Goal: Task Accomplishment & Management: Manage account settings

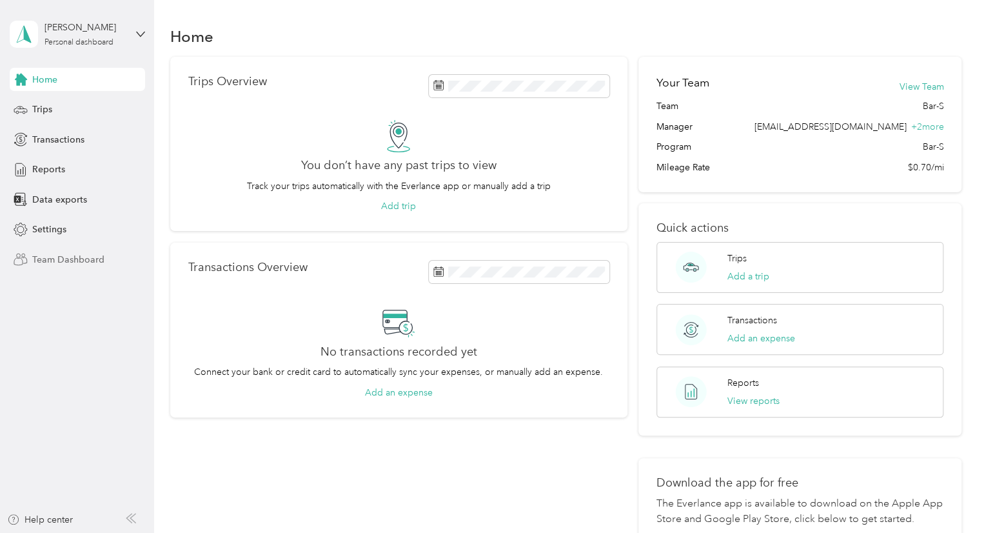
click at [83, 255] on span "Team Dashboard" at bounding box center [68, 260] width 72 height 14
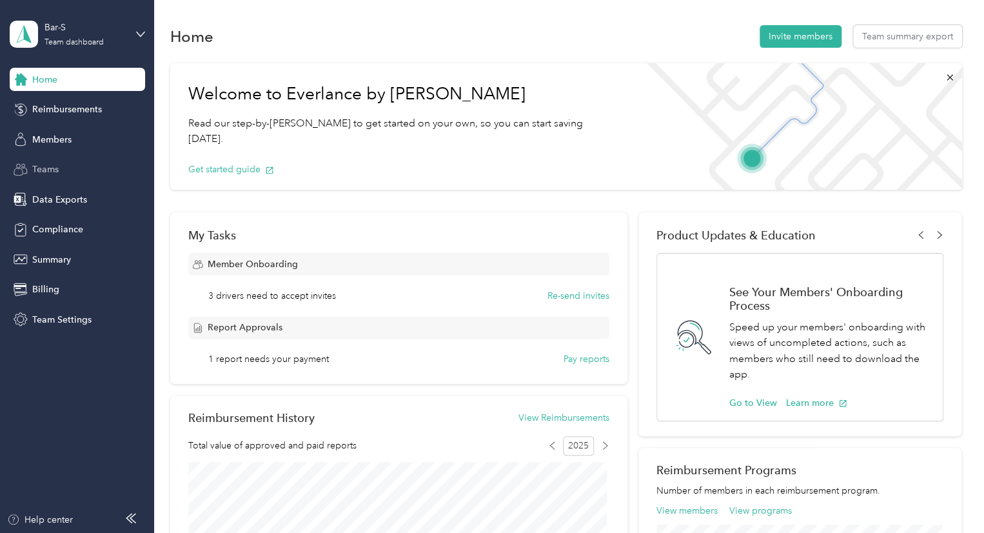
click at [48, 172] on span "Teams" at bounding box center [45, 170] width 26 height 14
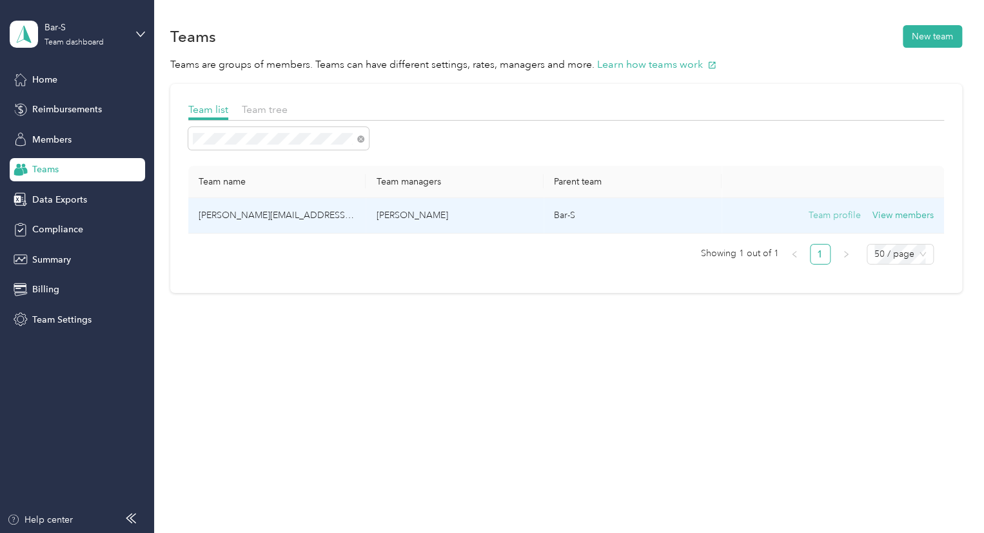
click at [828, 216] on button "Team profile" at bounding box center [835, 215] width 52 height 14
click at [839, 217] on button "Team profile" at bounding box center [835, 215] width 52 height 14
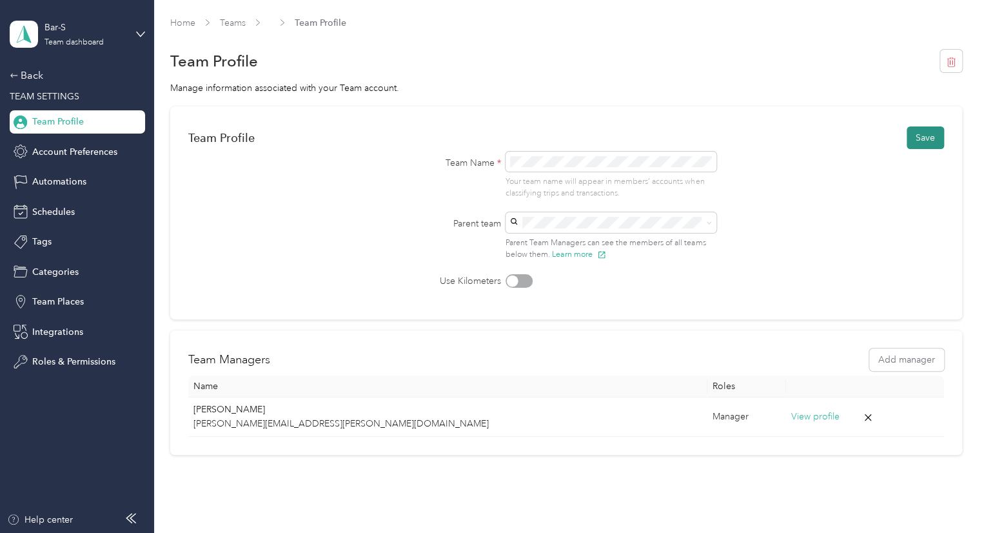
click at [926, 135] on button "Save" at bounding box center [925, 137] width 37 height 23
click at [37, 124] on span "Team Profile" at bounding box center [58, 122] width 52 height 14
click at [33, 121] on span "Team Profile" at bounding box center [58, 122] width 52 height 14
click at [80, 125] on span "Team Profile" at bounding box center [58, 122] width 52 height 14
click at [564, 94] on div "Manage information associated with your Team account." at bounding box center [566, 88] width 792 height 14
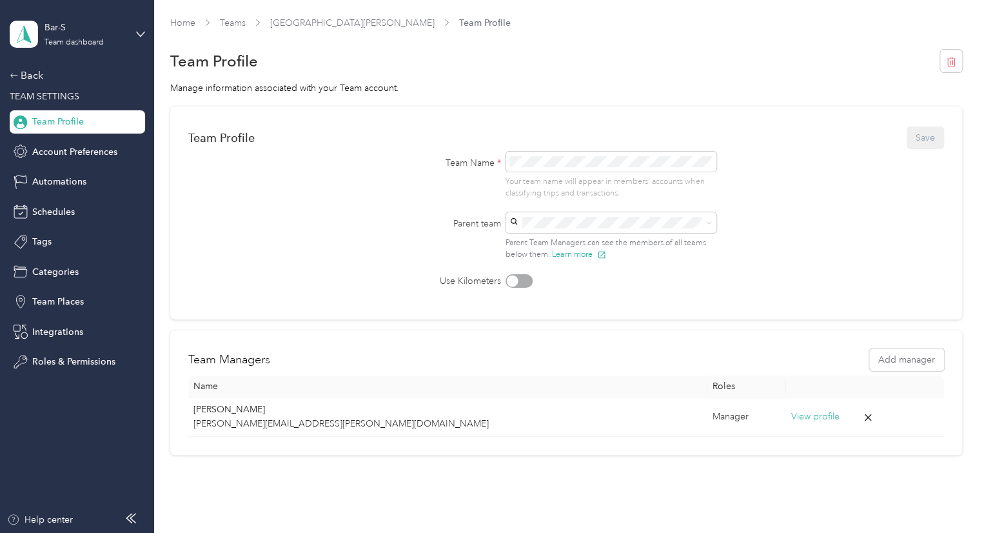
click at [246, 21] on div "Home Teams San [PERSON_NAME] Team Profile" at bounding box center [566, 23] width 792 height 14
click at [231, 26] on link "Teams" at bounding box center [233, 22] width 26 height 11
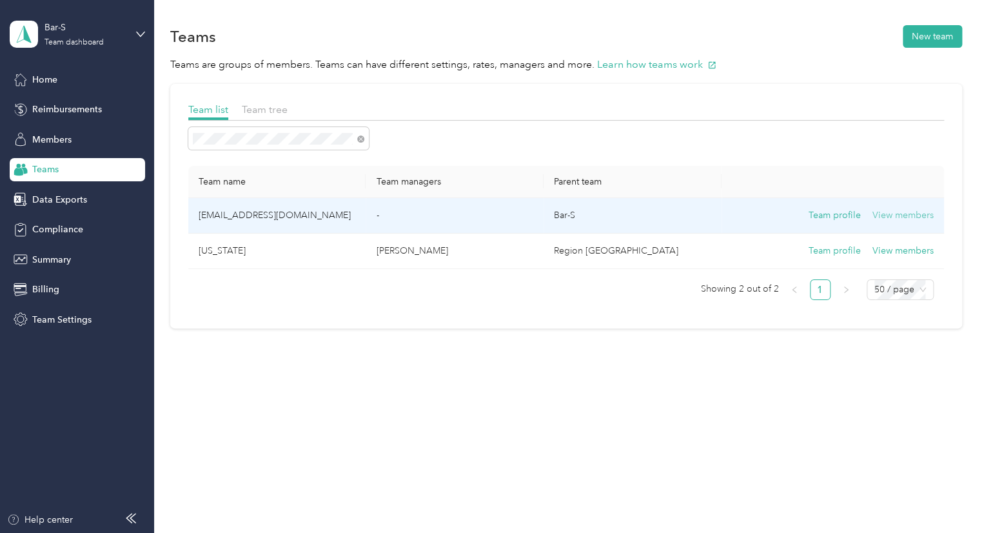
click at [892, 212] on button "View members" at bounding box center [903, 215] width 61 height 14
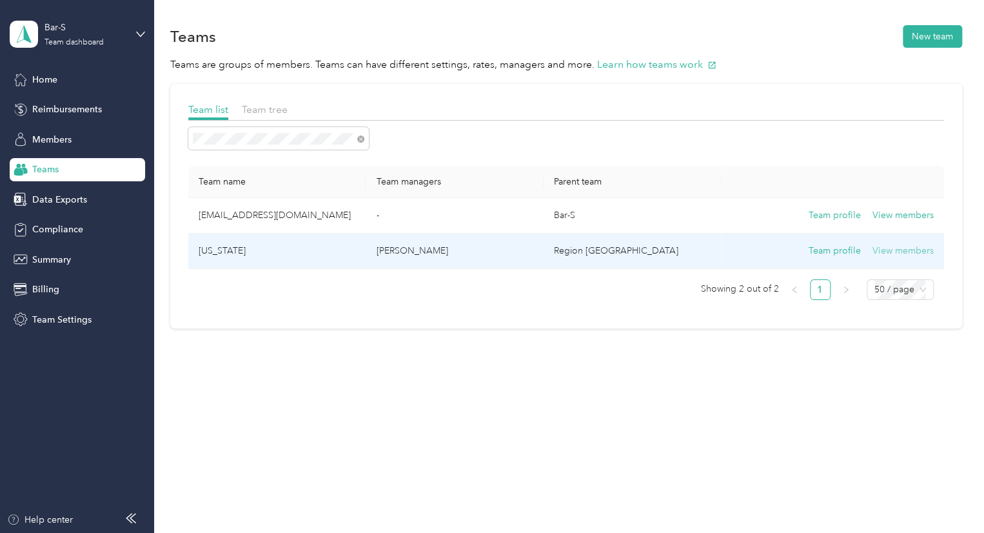
click at [906, 251] on button "View members" at bounding box center [903, 251] width 61 height 14
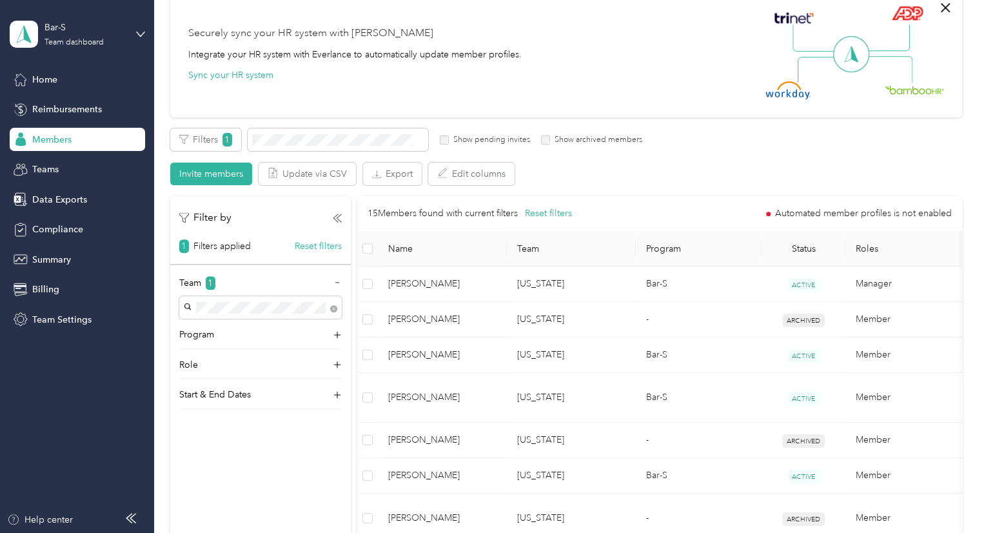
scroll to position [98, 0]
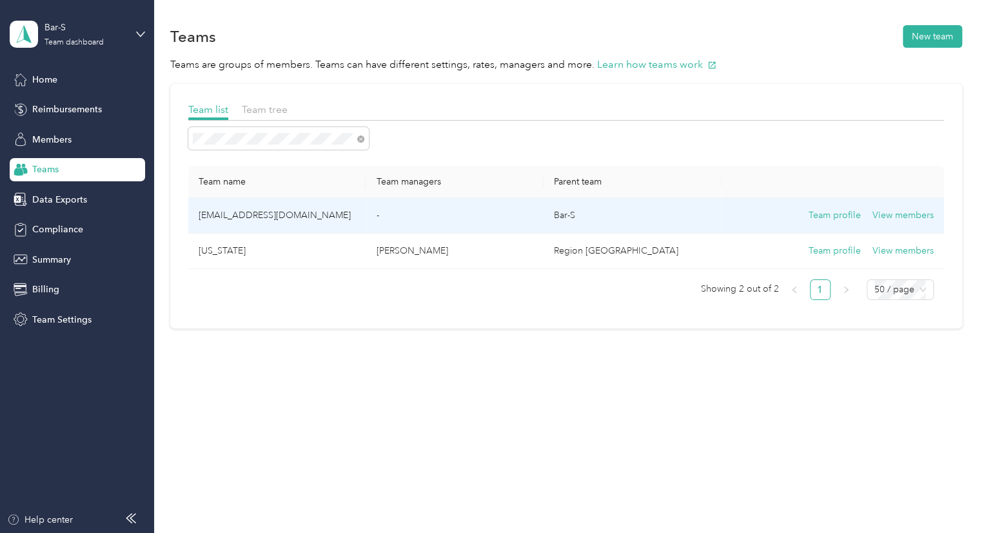
click at [236, 212] on td "[EMAIL_ADDRESS][DOMAIN_NAME]" at bounding box center [277, 215] width 178 height 35
click at [261, 217] on td "[EMAIL_ADDRESS][DOMAIN_NAME]" at bounding box center [277, 215] width 178 height 35
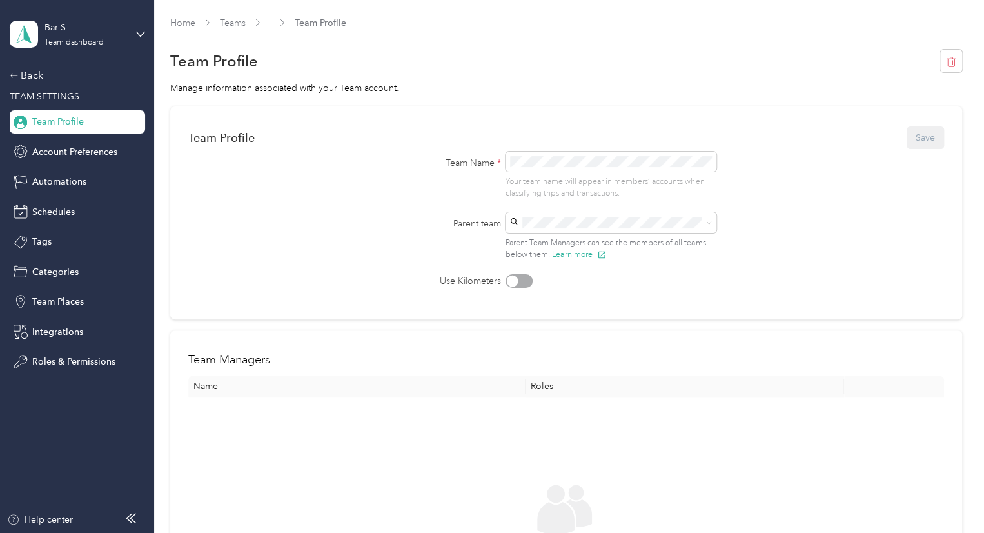
click at [842, 223] on form "Team Profile Save Team Name * Your team name will appear in members’ accounts w…" at bounding box center [566, 205] width 756 height 163
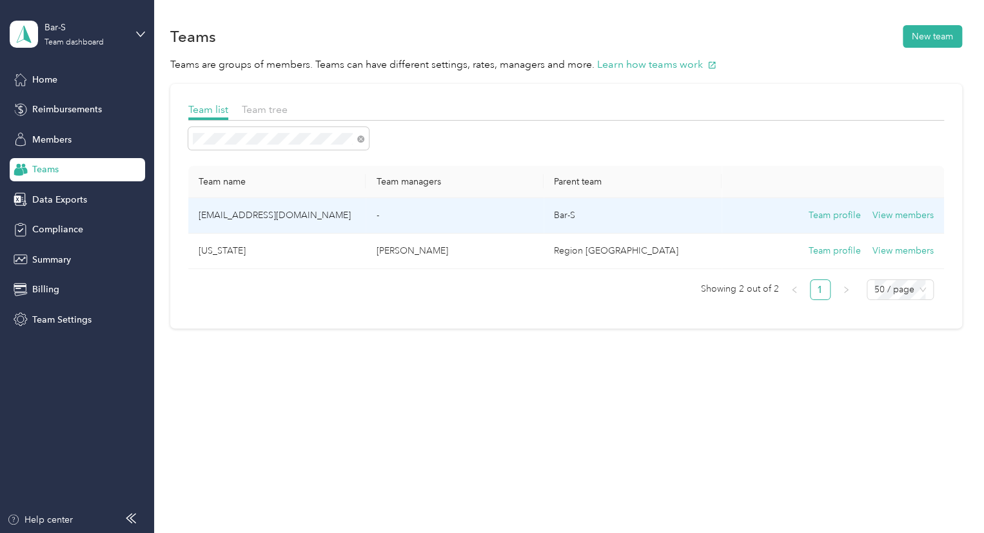
click at [918, 206] on td "Team profile View members" at bounding box center [833, 215] width 223 height 35
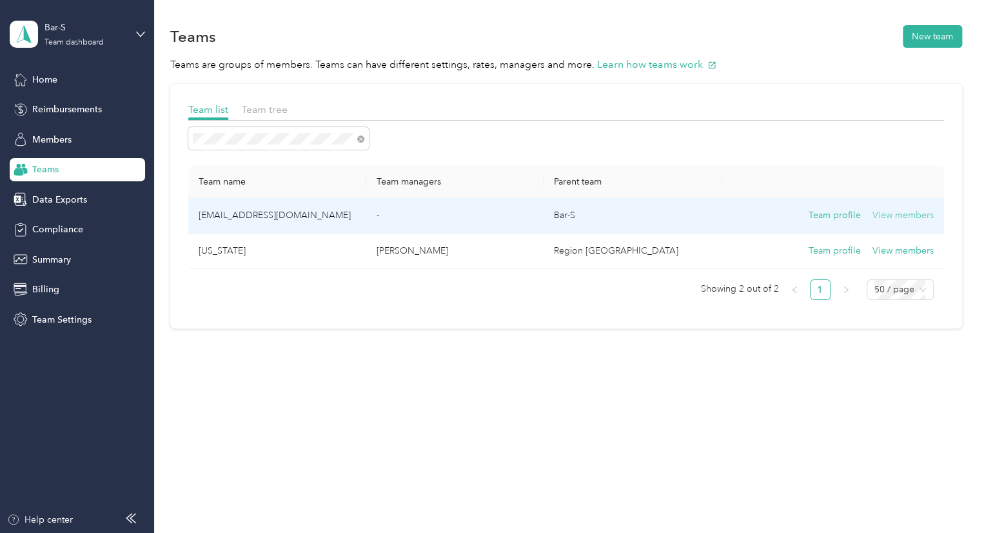
click at [911, 215] on button "View members" at bounding box center [903, 215] width 61 height 14
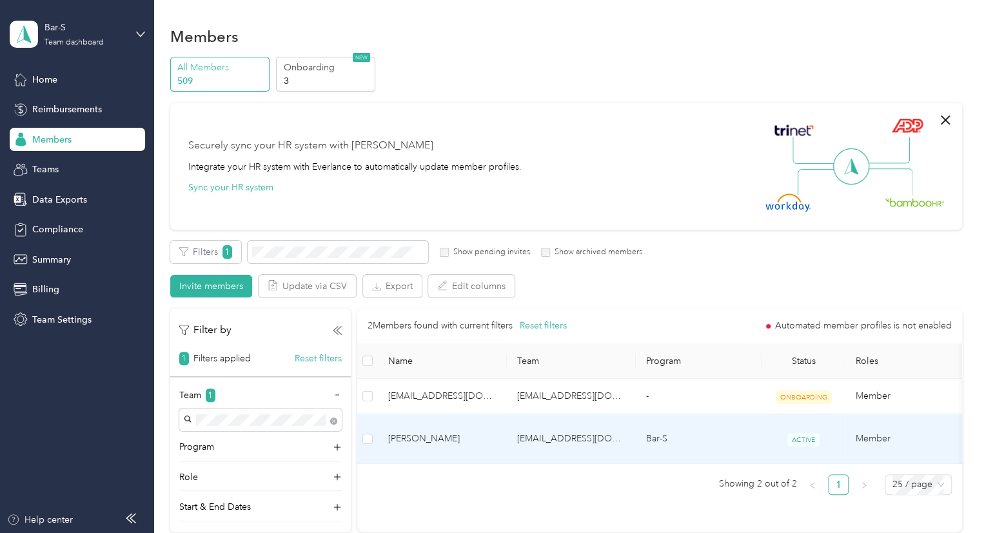
click at [407, 432] on span "[PERSON_NAME]" at bounding box center [442, 439] width 108 height 14
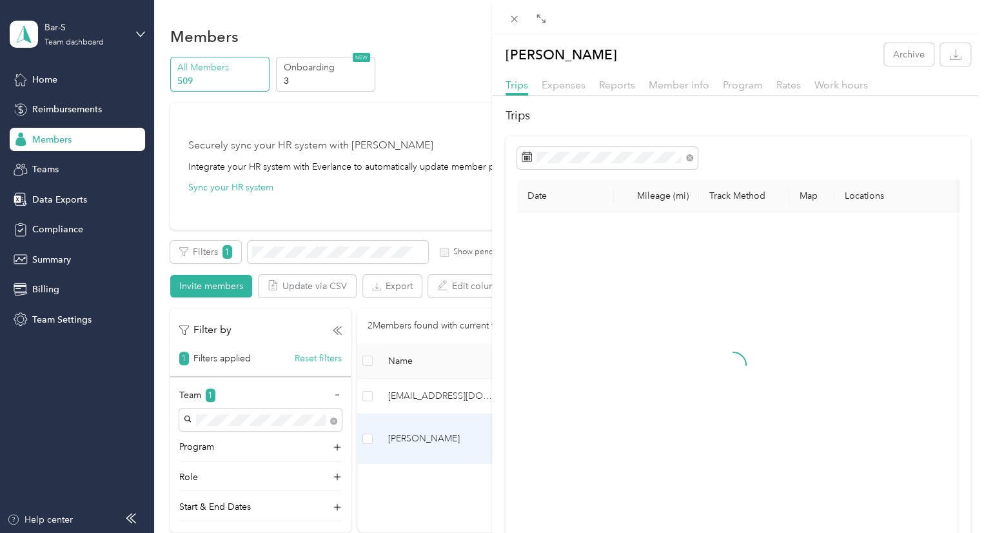
click at [511, 20] on icon at bounding box center [514, 19] width 11 height 11
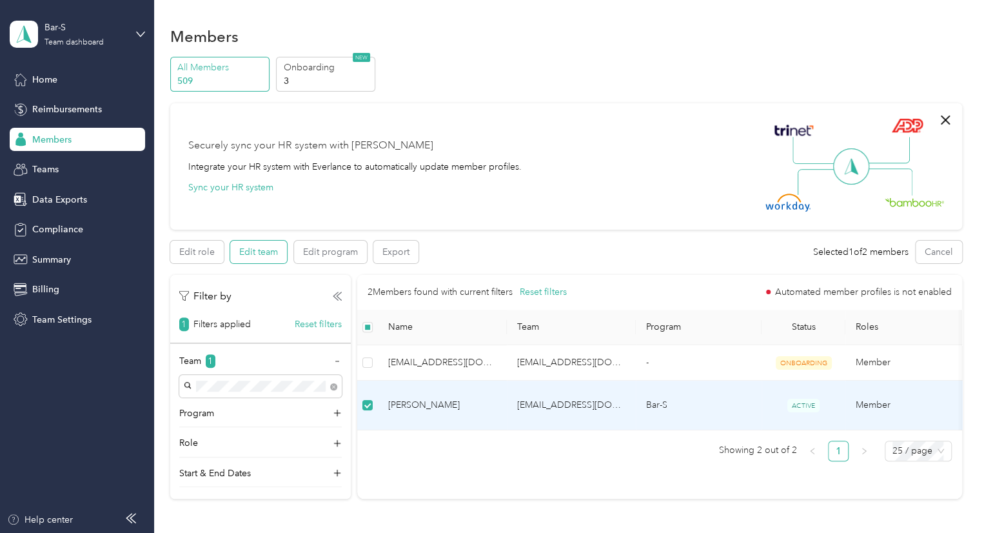
click at [253, 248] on button "Edit team" at bounding box center [258, 252] width 57 height 23
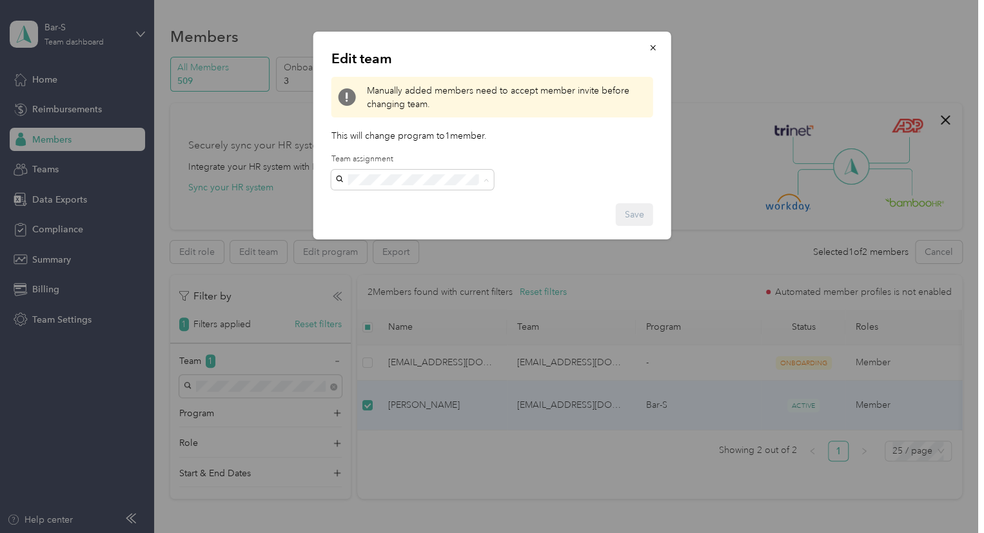
click at [403, 210] on div "[US_STATE] [PERSON_NAME]" at bounding box center [412, 210] width 144 height 30
click at [639, 212] on button "Save" at bounding box center [634, 214] width 37 height 23
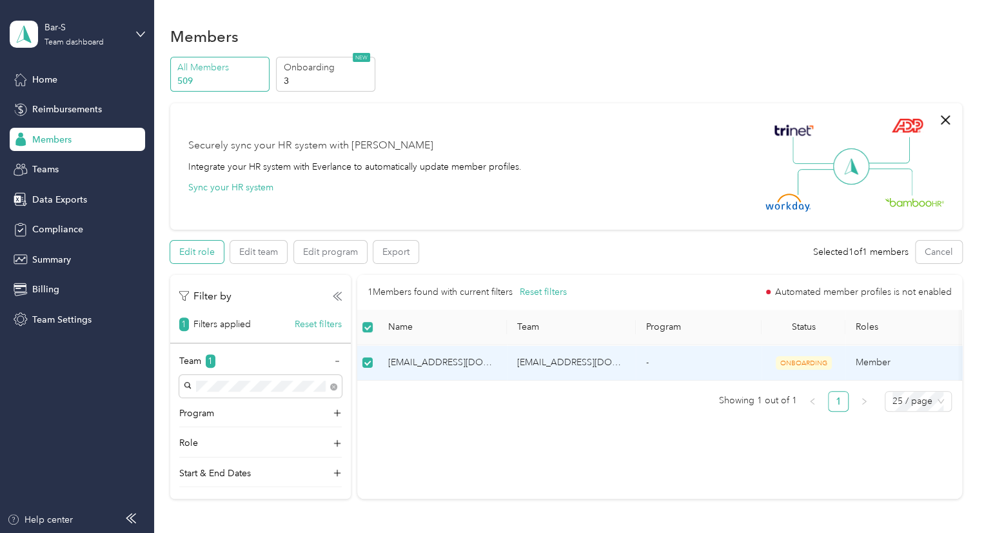
click at [179, 251] on button "Edit role" at bounding box center [197, 252] width 54 height 23
click at [243, 257] on button "Edit team" at bounding box center [258, 252] width 57 height 23
click at [432, 363] on span "[EMAIL_ADDRESS][DOMAIN_NAME]" at bounding box center [442, 362] width 108 height 14
click at [54, 143] on span "Members" at bounding box center [51, 140] width 39 height 14
click at [550, 362] on td "[EMAIL_ADDRESS][DOMAIN_NAME]" at bounding box center [571, 362] width 129 height 35
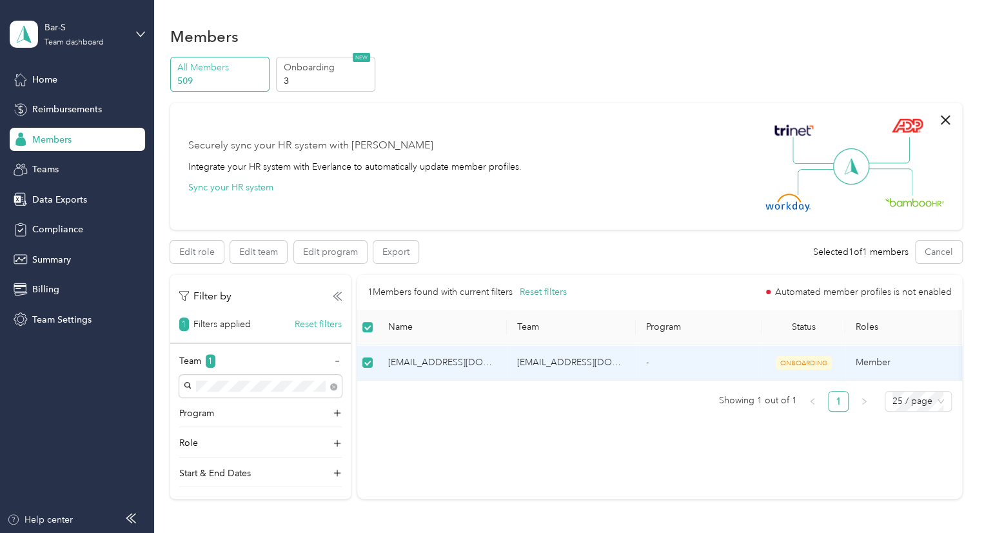
click at [439, 360] on span "[EMAIL_ADDRESS][DOMAIN_NAME]" at bounding box center [442, 362] width 108 height 14
click at [317, 259] on button "Edit program" at bounding box center [330, 252] width 73 height 23
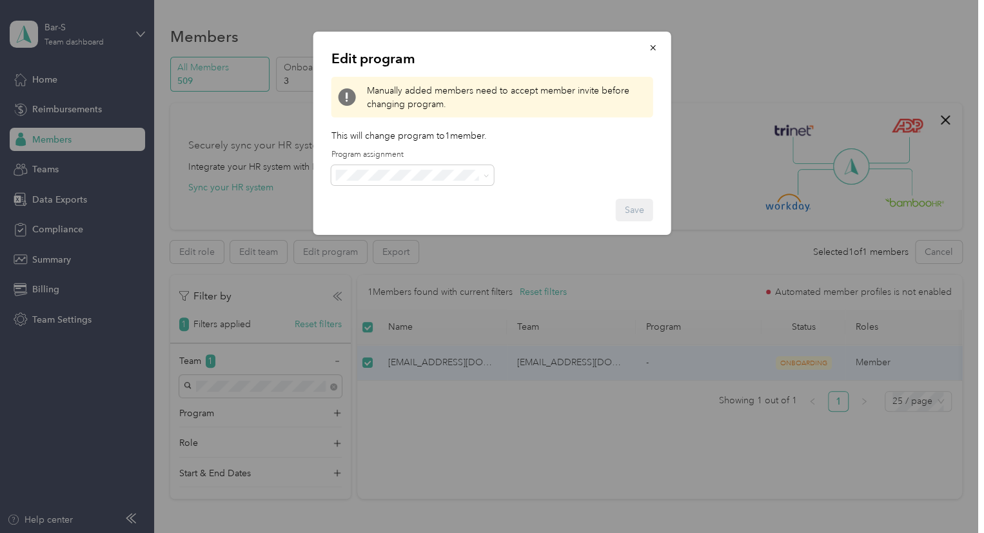
click at [490, 176] on span at bounding box center [413, 175] width 163 height 21
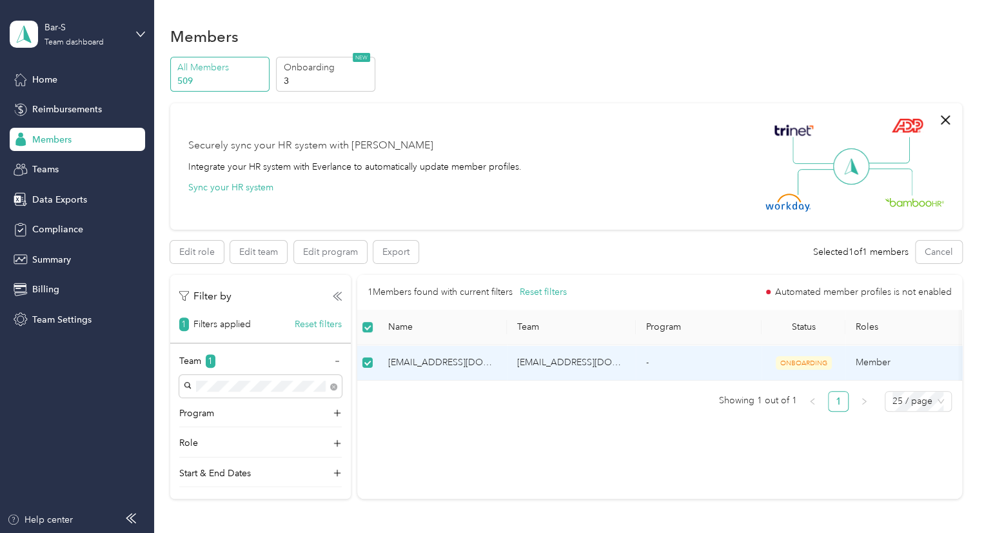
click at [229, 68] on p "All Members" at bounding box center [221, 68] width 88 height 14
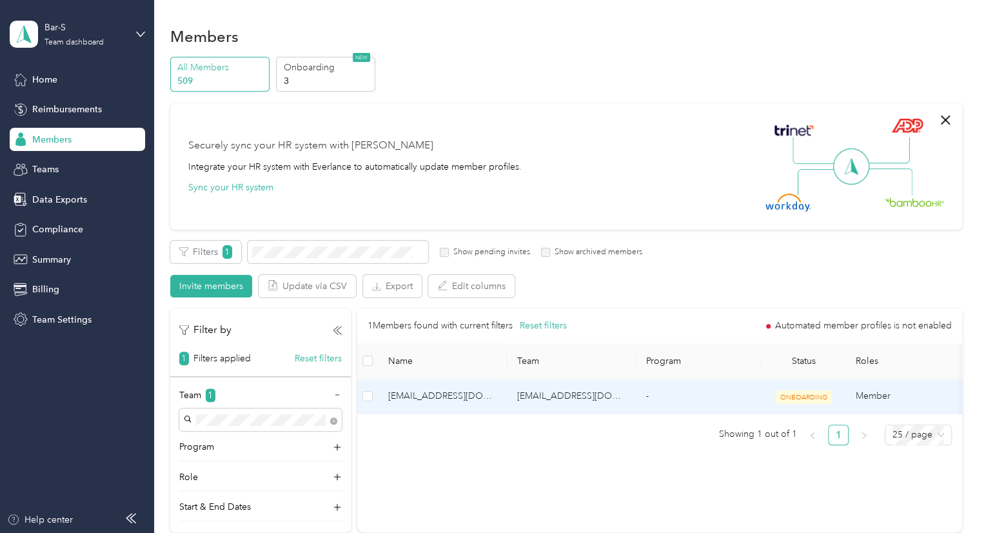
click at [444, 398] on span "[EMAIL_ADDRESS][DOMAIN_NAME]" at bounding box center [442, 396] width 108 height 14
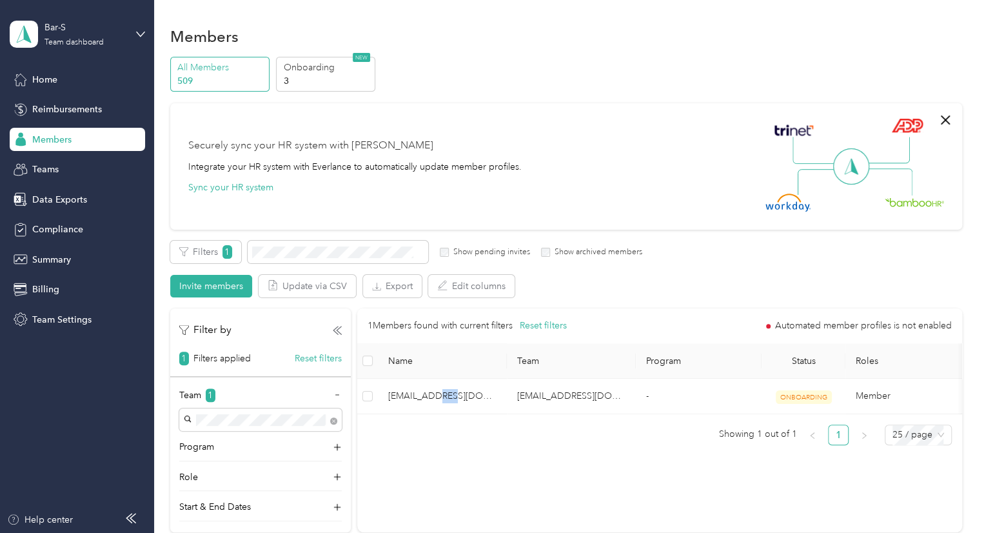
click at [503, 455] on div "1 Members found with current filters Reset filters Automated member profiles is…" at bounding box center [659, 381] width 605 height 147
click at [263, 243] on span at bounding box center [338, 252] width 181 height 23
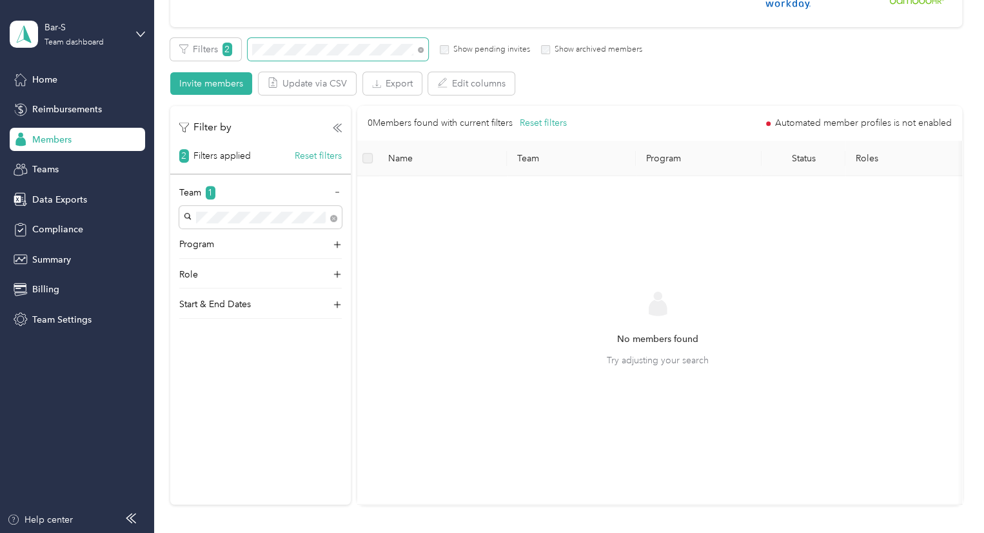
scroll to position [200, 0]
click at [223, 57] on span "2" at bounding box center [228, 52] width 10 height 14
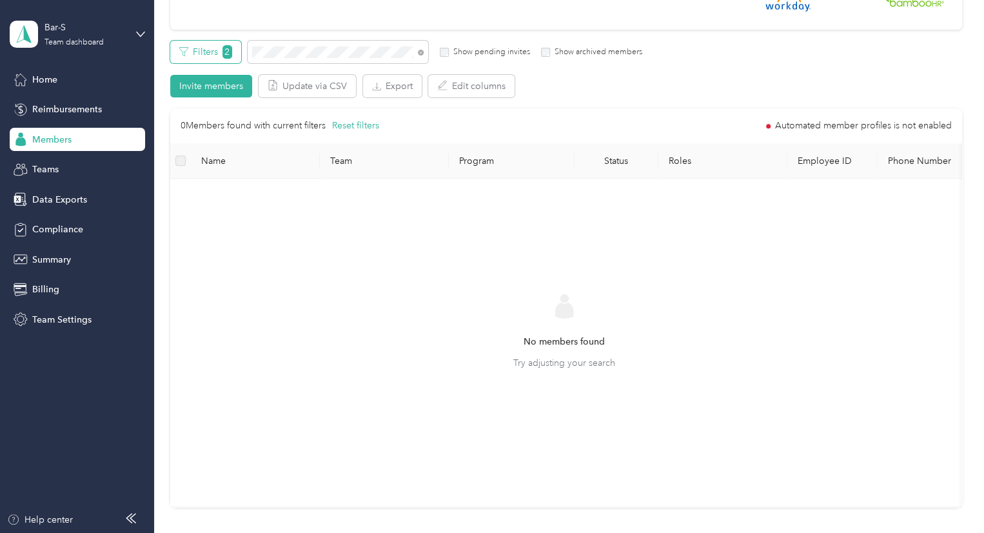
click at [212, 52] on button "Filters 2" at bounding box center [205, 52] width 71 height 23
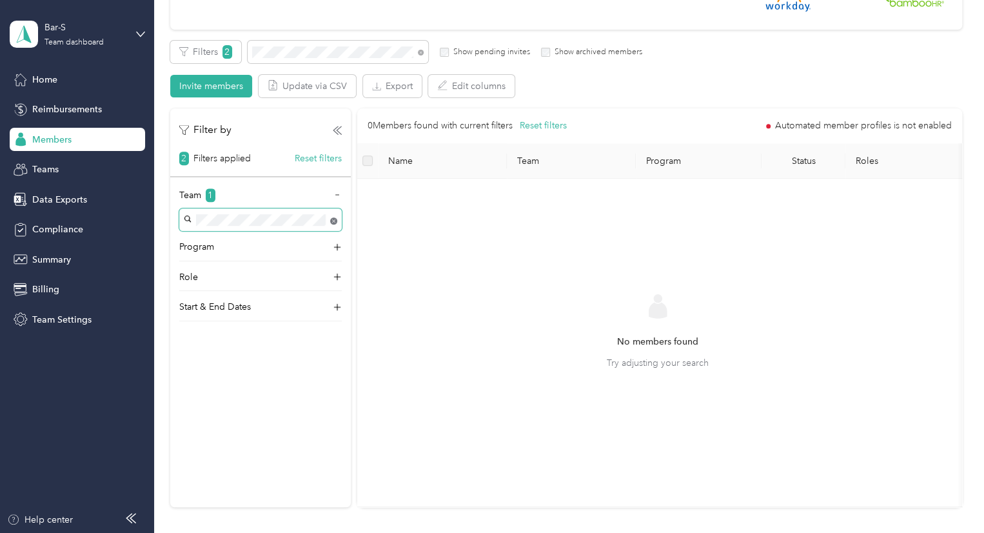
click at [334, 219] on icon at bounding box center [333, 220] width 7 height 7
click at [246, 242] on div "[US_STATE] [PERSON_NAME]" at bounding box center [260, 252] width 144 height 30
click at [196, 49] on button "Filters 2" at bounding box center [205, 52] width 71 height 23
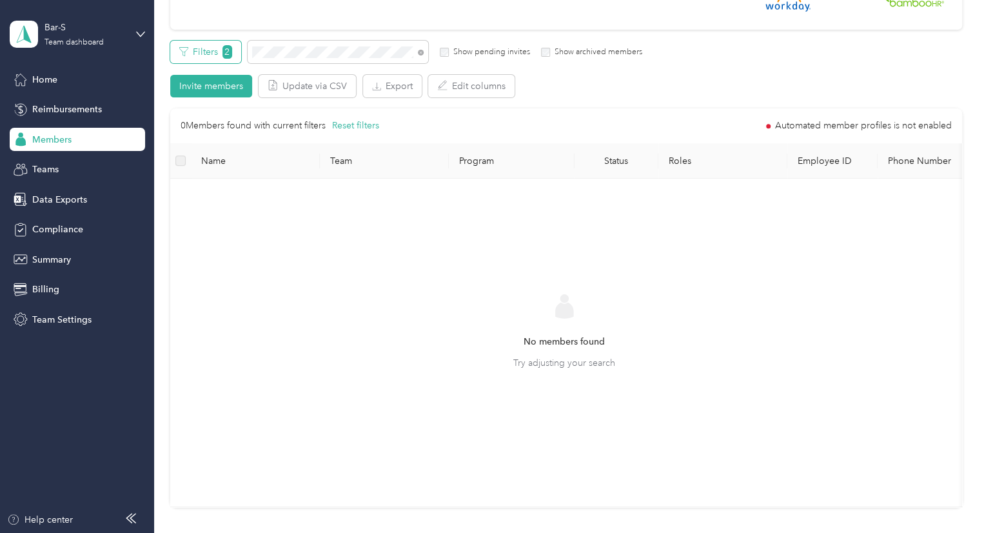
click at [197, 50] on button "Filters 2" at bounding box center [205, 52] width 71 height 23
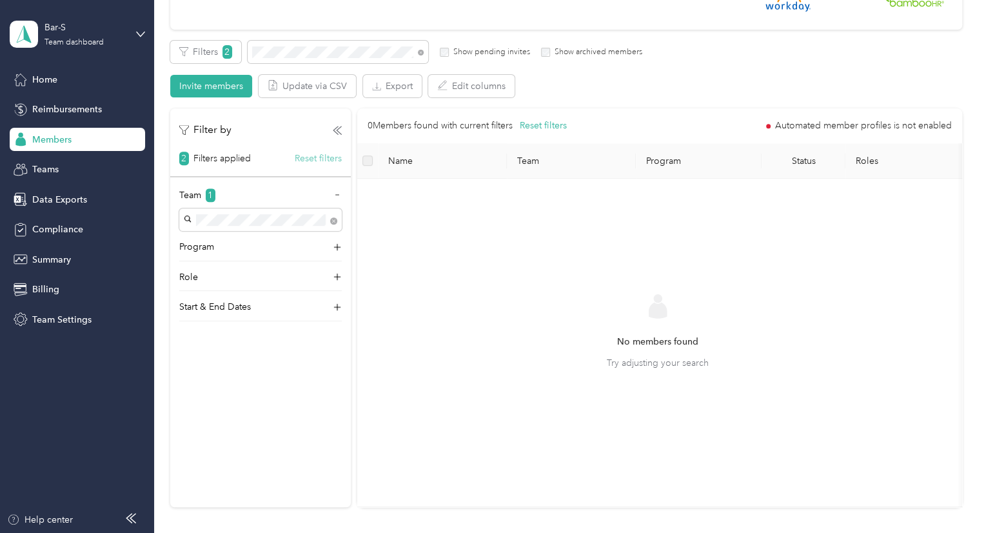
click at [311, 157] on button "Reset filters" at bounding box center [318, 159] width 47 height 14
click at [227, 52] on div "Filters 1 Show pending invites Show archived members" at bounding box center [406, 52] width 473 height 23
click at [227, 52] on button "Filters 1" at bounding box center [205, 52] width 71 height 23
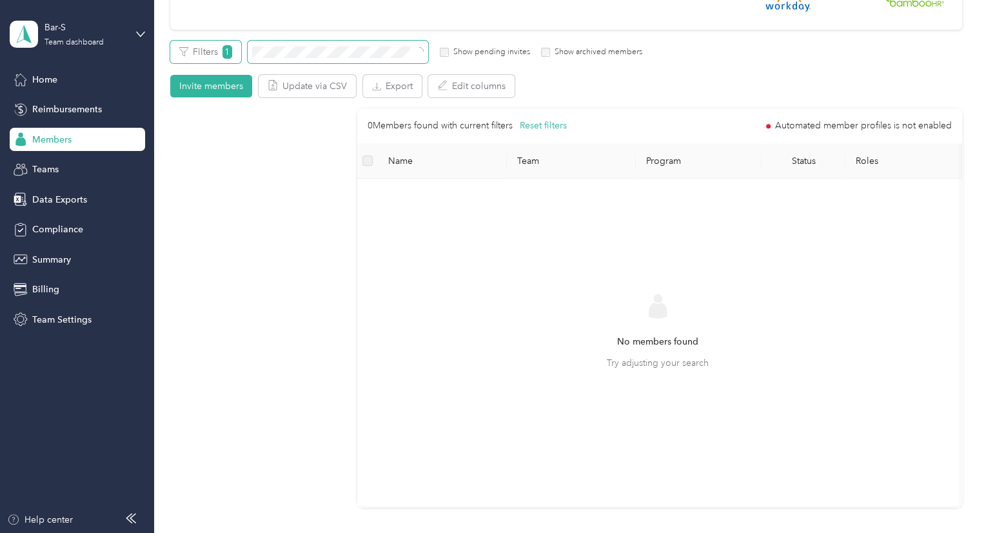
click at [206, 52] on button "Filters 1" at bounding box center [205, 52] width 71 height 23
click at [210, 50] on button "Filters 1" at bounding box center [205, 52] width 71 height 23
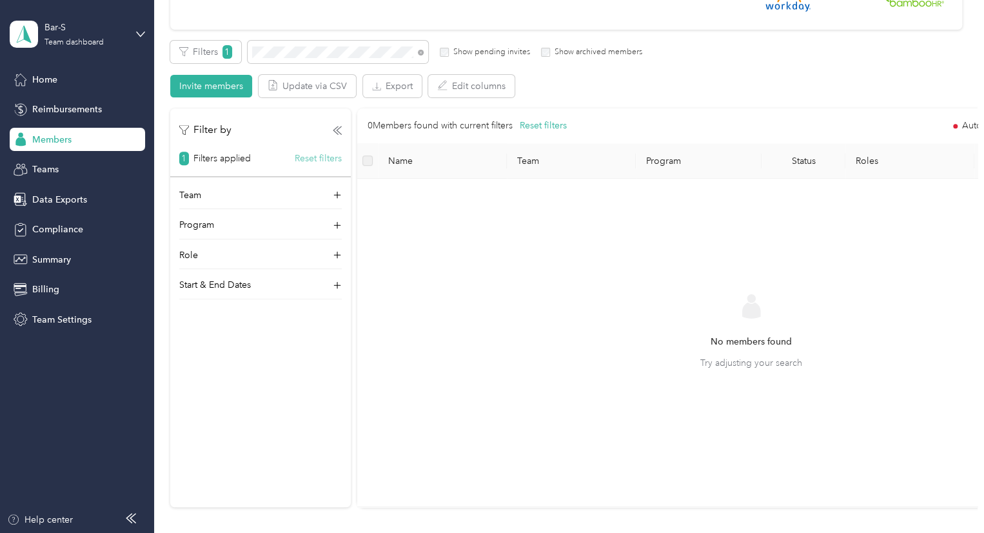
click at [313, 155] on button "Reset filters" at bounding box center [318, 159] width 47 height 14
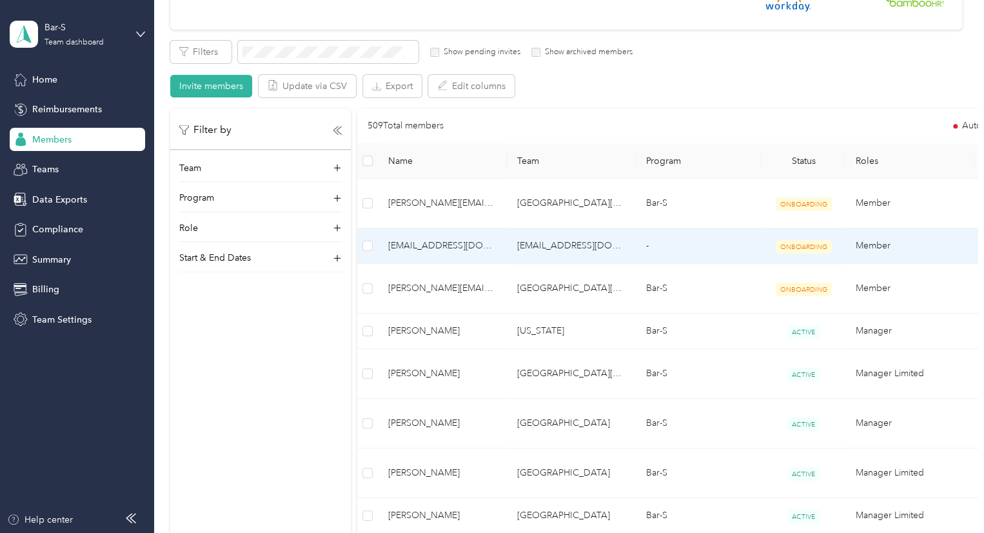
click at [436, 239] on span "[EMAIL_ADDRESS][DOMAIN_NAME]" at bounding box center [442, 246] width 108 height 14
drag, startPoint x: 436, startPoint y: 232, endPoint x: 415, endPoint y: 230, distance: 20.7
click at [415, 239] on span "[EMAIL_ADDRESS][DOMAIN_NAME]" at bounding box center [442, 246] width 108 height 14
drag, startPoint x: 844, startPoint y: 230, endPoint x: 882, endPoint y: 230, distance: 38.7
click at [882, 230] on td "Member" at bounding box center [910, 245] width 129 height 35
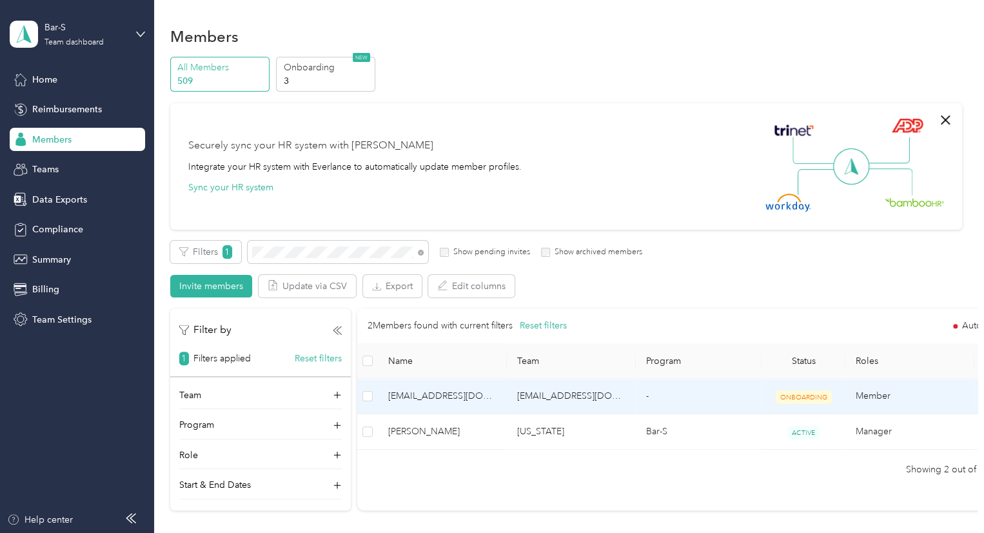
click at [434, 397] on span "[EMAIL_ADDRESS][DOMAIN_NAME]" at bounding box center [442, 396] width 108 height 14
click at [374, 399] on td at bounding box center [367, 396] width 21 height 35
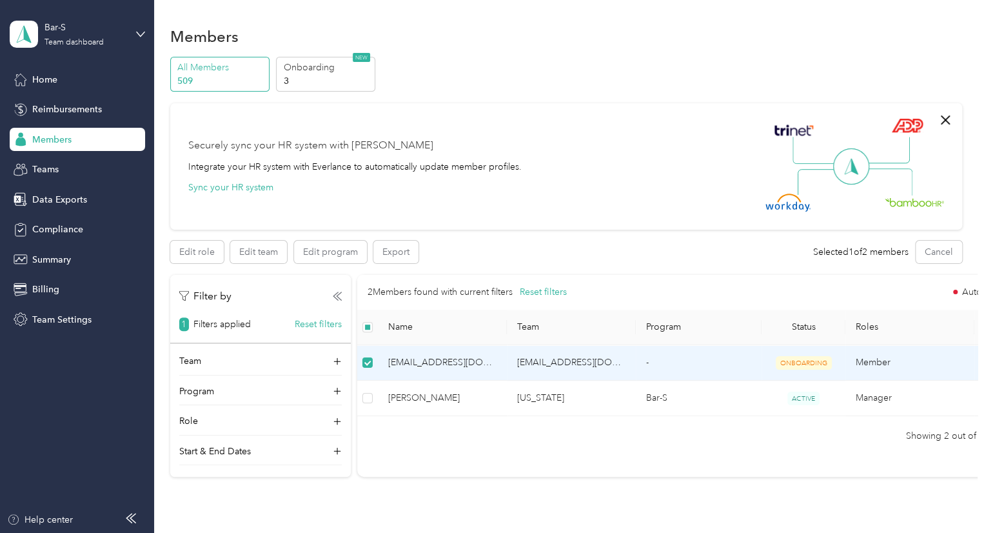
click at [400, 363] on span "[EMAIL_ADDRESS][DOMAIN_NAME]" at bounding box center [442, 362] width 108 height 14
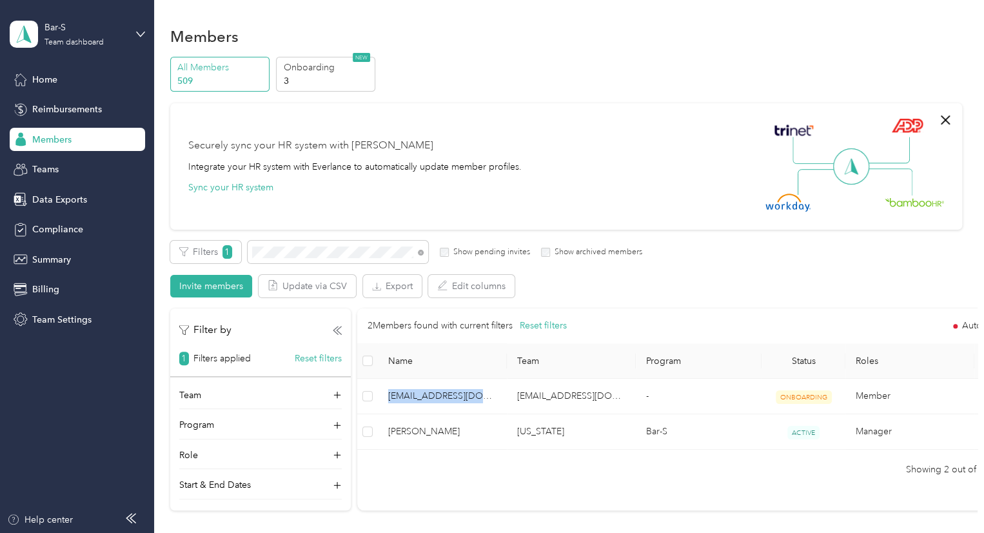
click at [54, 137] on span "Members" at bounding box center [51, 140] width 39 height 14
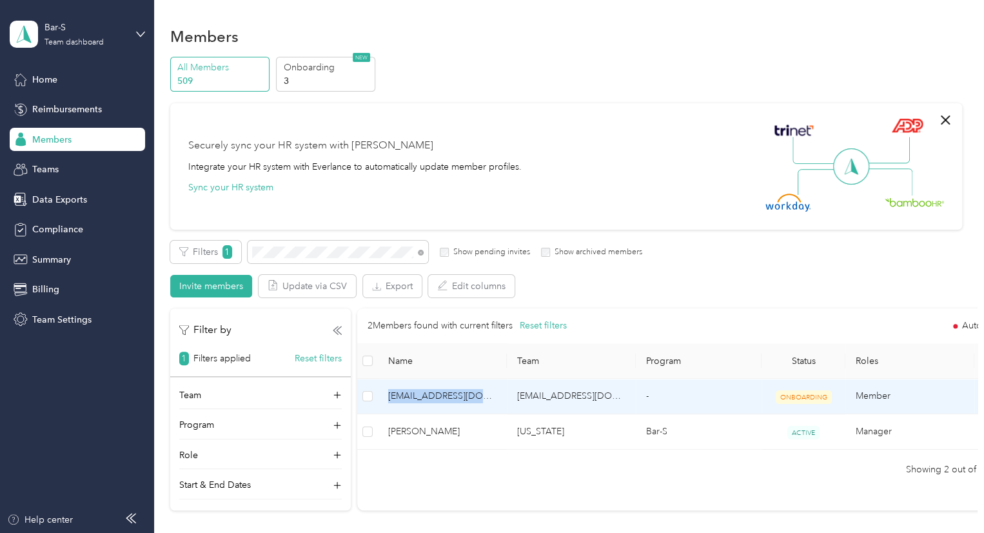
click at [582, 398] on td "[EMAIL_ADDRESS][DOMAIN_NAME]" at bounding box center [571, 396] width 129 height 35
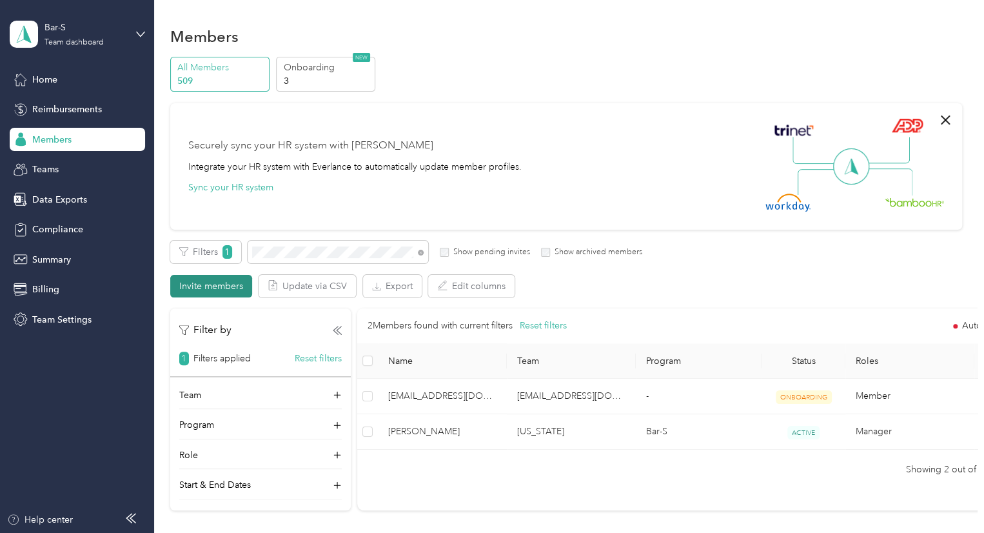
click at [224, 289] on button "Invite members" at bounding box center [211, 286] width 82 height 23
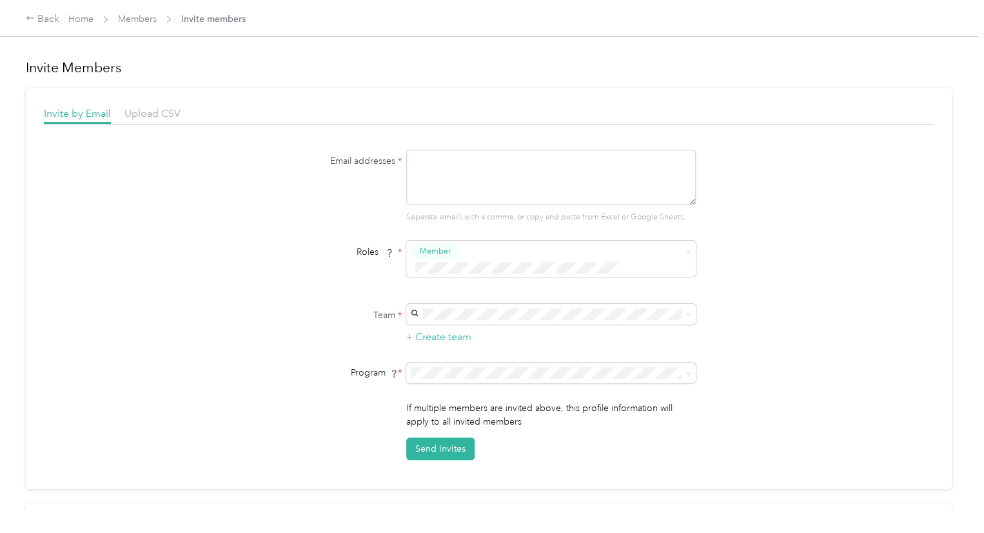
click at [203, 19] on span "Invite members" at bounding box center [213, 19] width 65 height 14
click at [135, 17] on link "Members" at bounding box center [137, 19] width 39 height 11
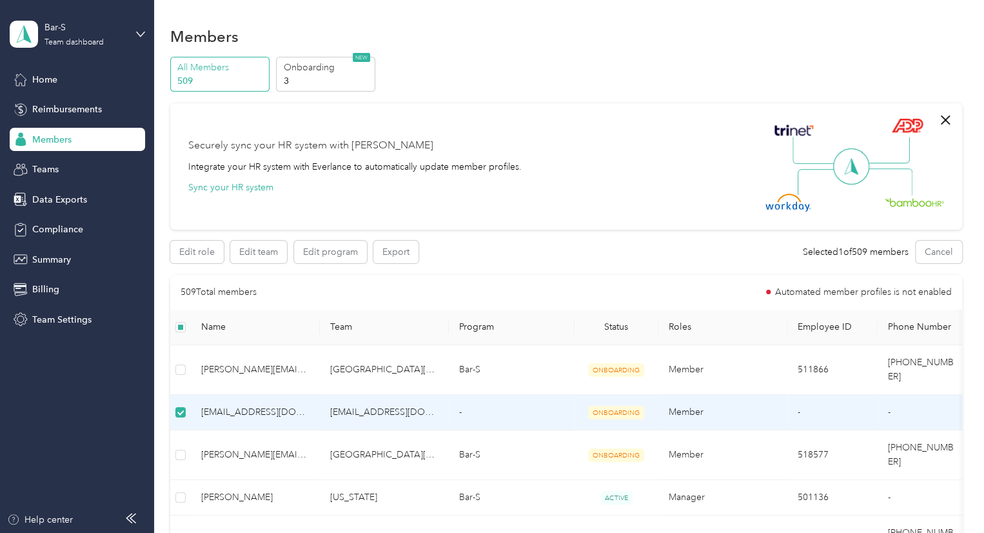
click at [244, 405] on span "[EMAIL_ADDRESS][DOMAIN_NAME]" at bounding box center [255, 412] width 108 height 14
click at [344, 401] on td "[EMAIL_ADDRESS][DOMAIN_NAME]" at bounding box center [384, 412] width 129 height 35
drag, startPoint x: 344, startPoint y: 401, endPoint x: 306, endPoint y: 77, distance: 326.1
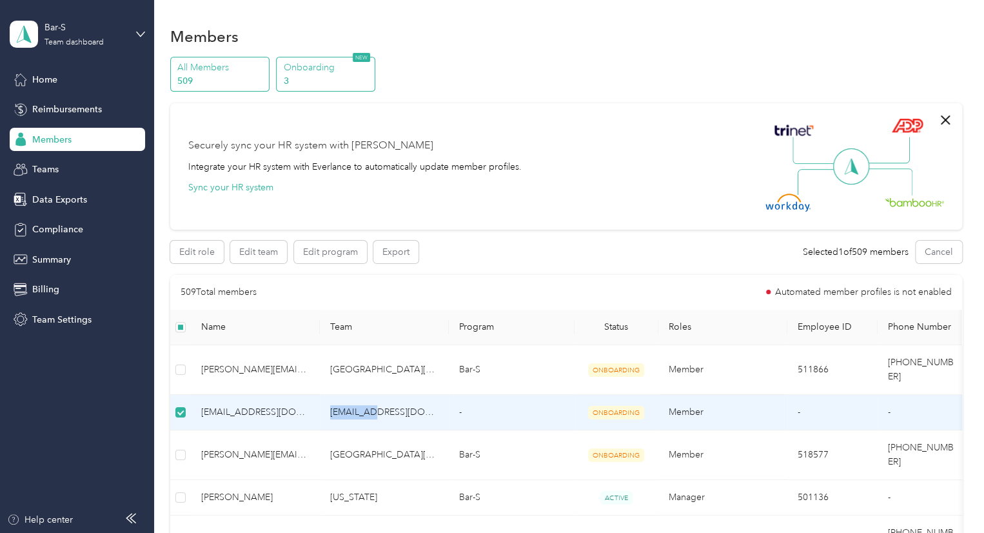
click at [306, 77] on p "3" at bounding box center [328, 81] width 88 height 14
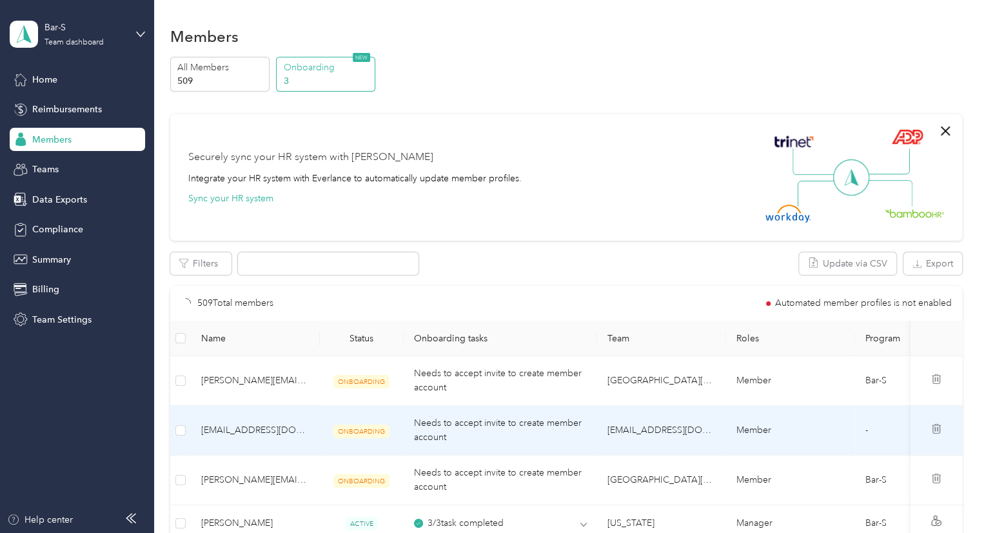
click at [306, 77] on p "3" at bounding box center [328, 81] width 88 height 14
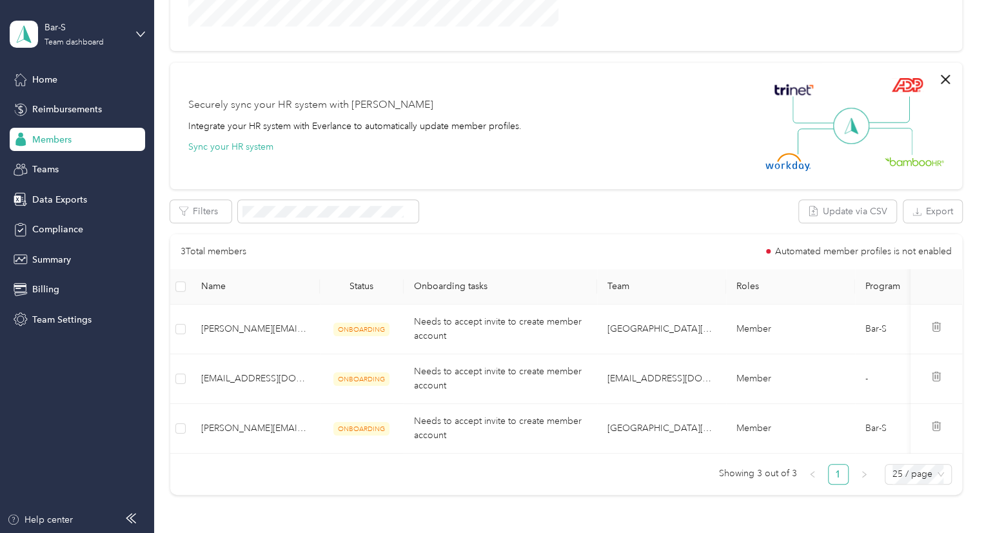
scroll to position [327, 0]
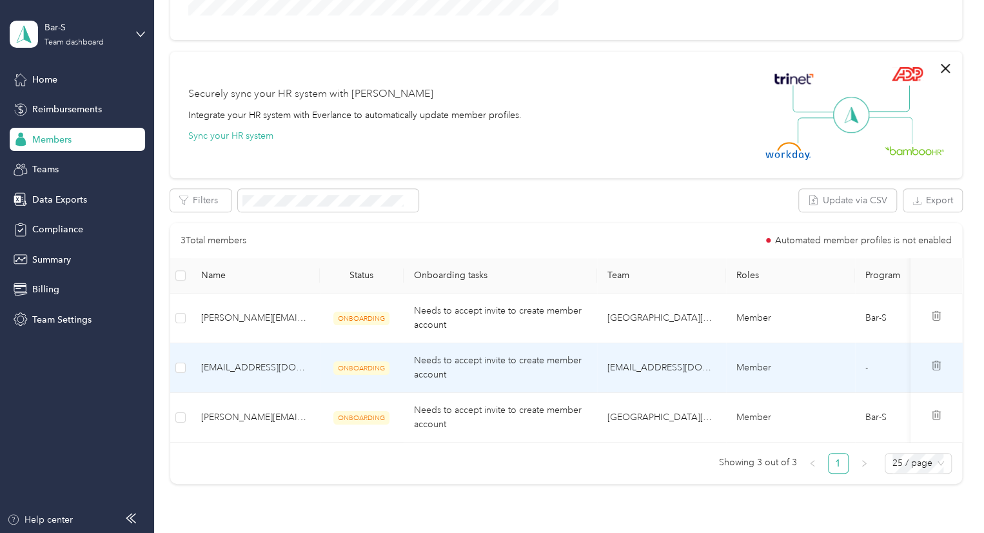
click at [934, 372] on div at bounding box center [936, 367] width 31 height 15
click at [933, 365] on icon at bounding box center [936, 365] width 10 height 10
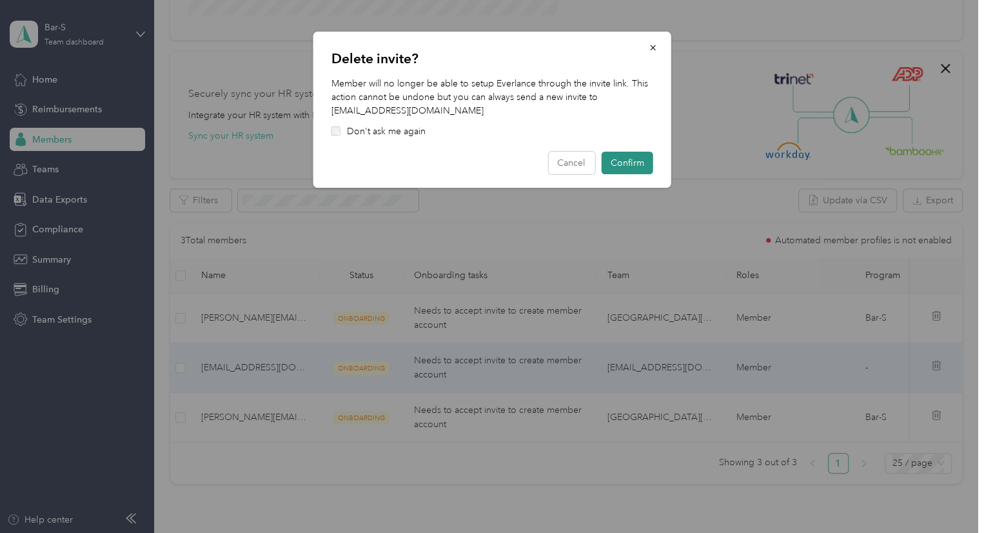
click at [630, 168] on button "Confirm" at bounding box center [628, 163] width 52 height 23
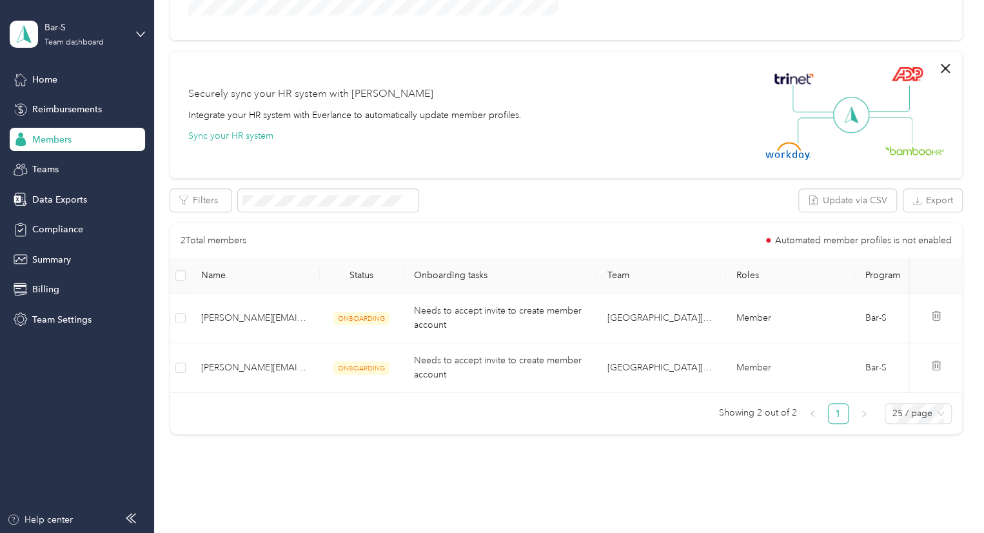
click at [58, 141] on span "Members" at bounding box center [51, 140] width 39 height 14
click at [945, 66] on icon "button" at bounding box center [945, 68] width 15 height 15
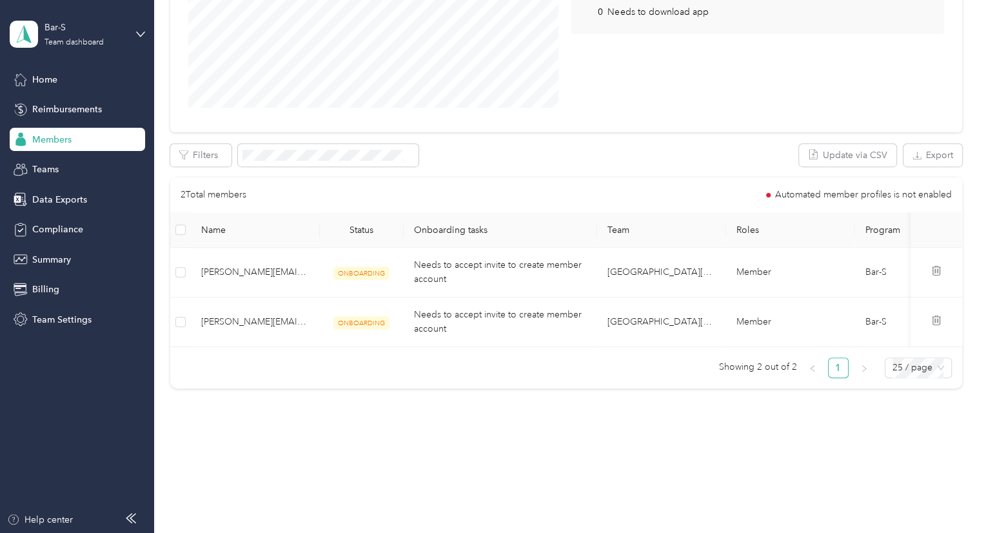
scroll to position [0, 0]
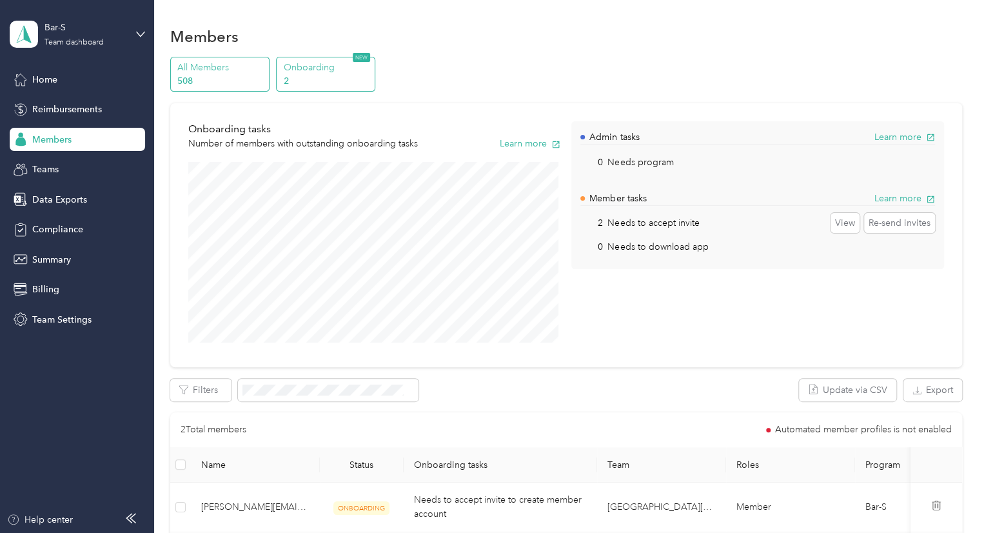
click at [204, 83] on p "508" at bounding box center [221, 81] width 88 height 14
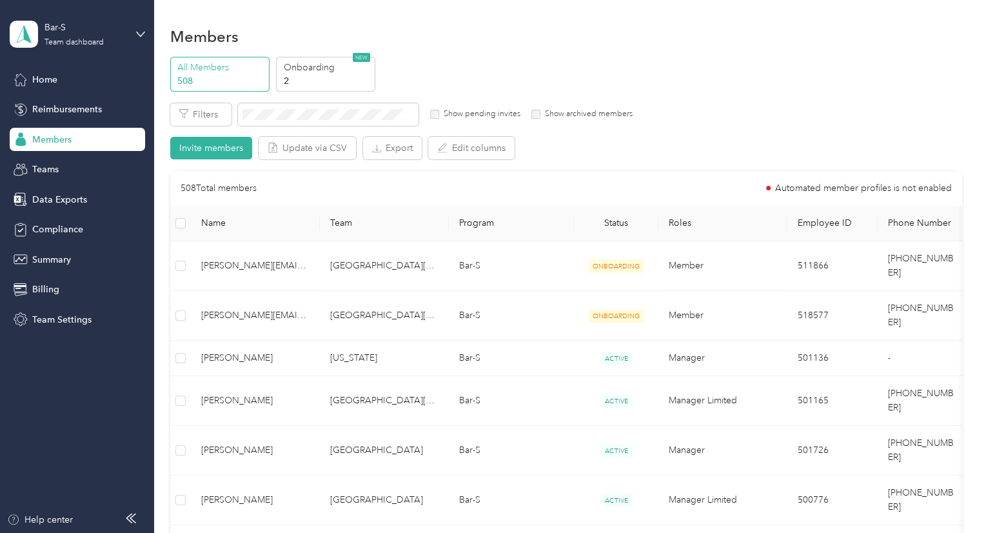
click at [364, 223] on th "Team" at bounding box center [384, 223] width 129 height 35
click at [370, 219] on th "Team" at bounding box center [384, 223] width 129 height 35
click at [193, 116] on button "Filters" at bounding box center [200, 114] width 61 height 23
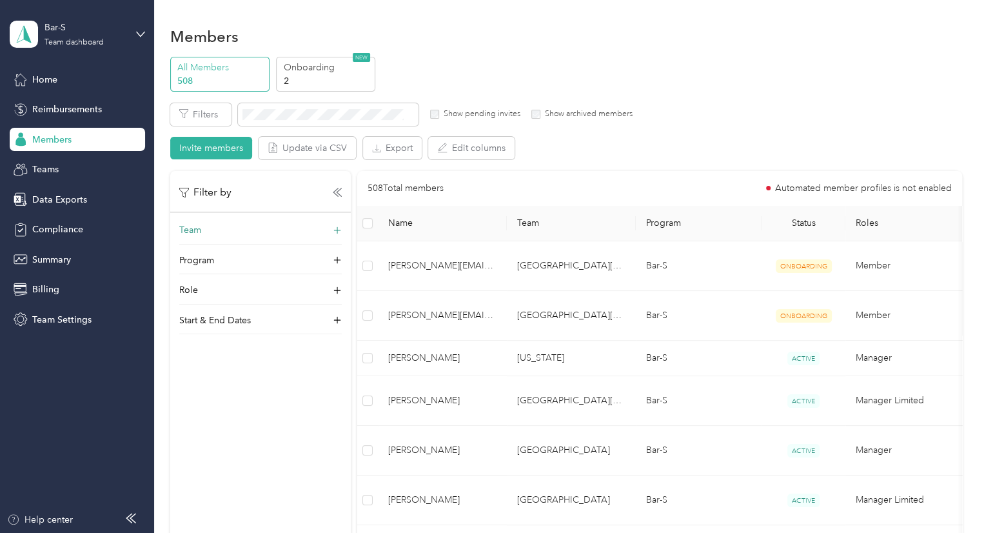
click at [204, 228] on div "Team" at bounding box center [260, 233] width 163 height 21
click at [255, 289] on p "[PERSON_NAME]" at bounding box center [260, 295] width 144 height 14
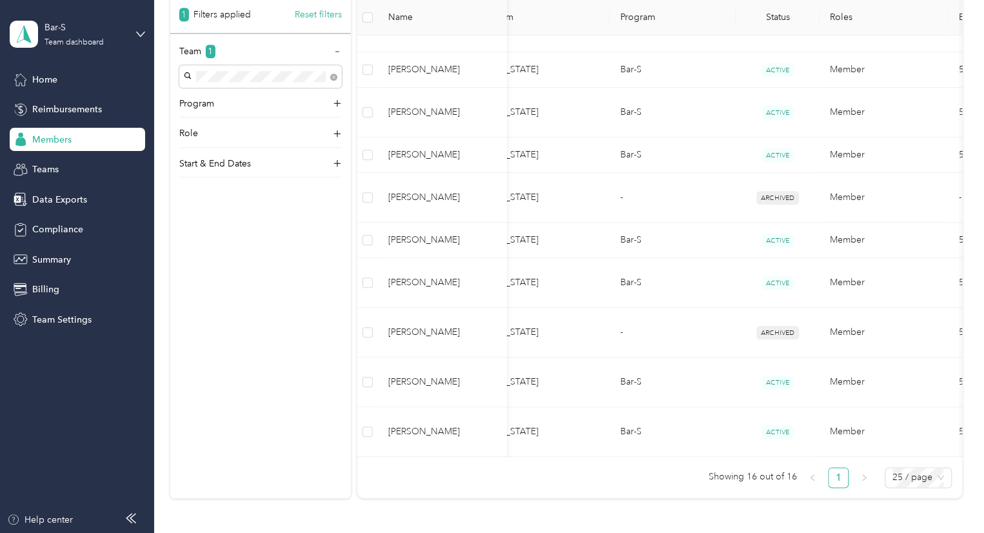
scroll to position [0, 23]
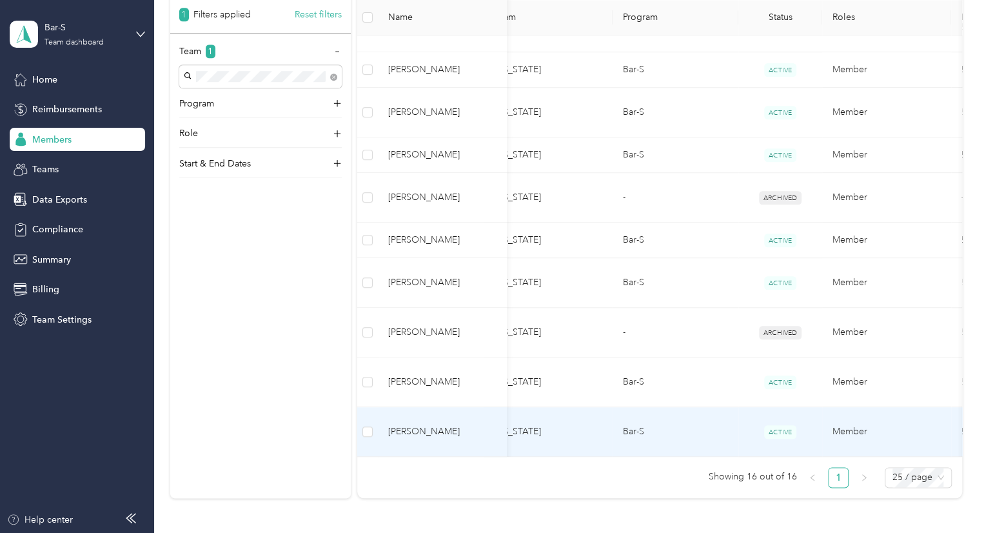
drag, startPoint x: 429, startPoint y: 328, endPoint x: 421, endPoint y: 323, distance: 9.8
click at [421, 424] on span "[PERSON_NAME]" at bounding box center [442, 431] width 108 height 14
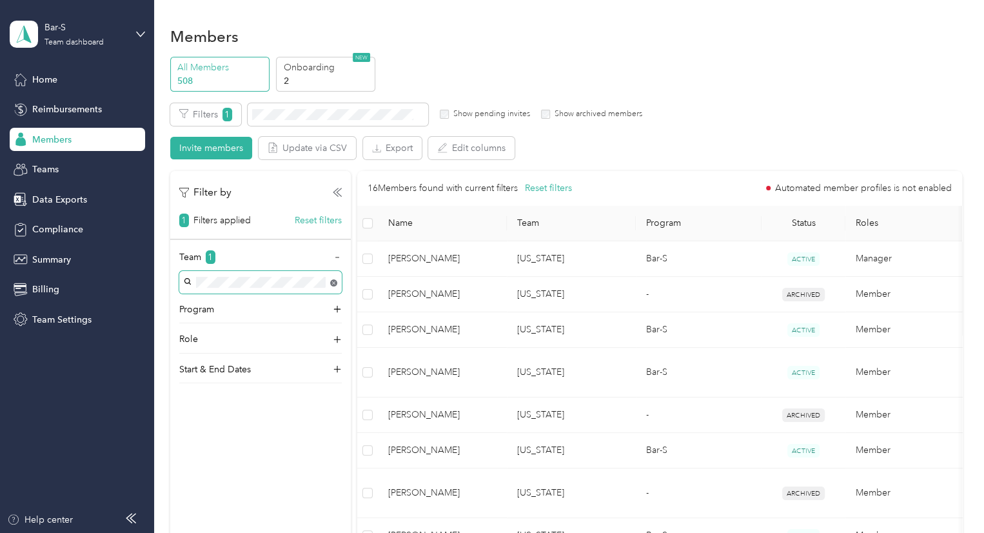
click at [332, 284] on body "Bar-S Team dashboard Home Reimbursements Members Teams Data Exports Compliance …" at bounding box center [489, 266] width 978 height 533
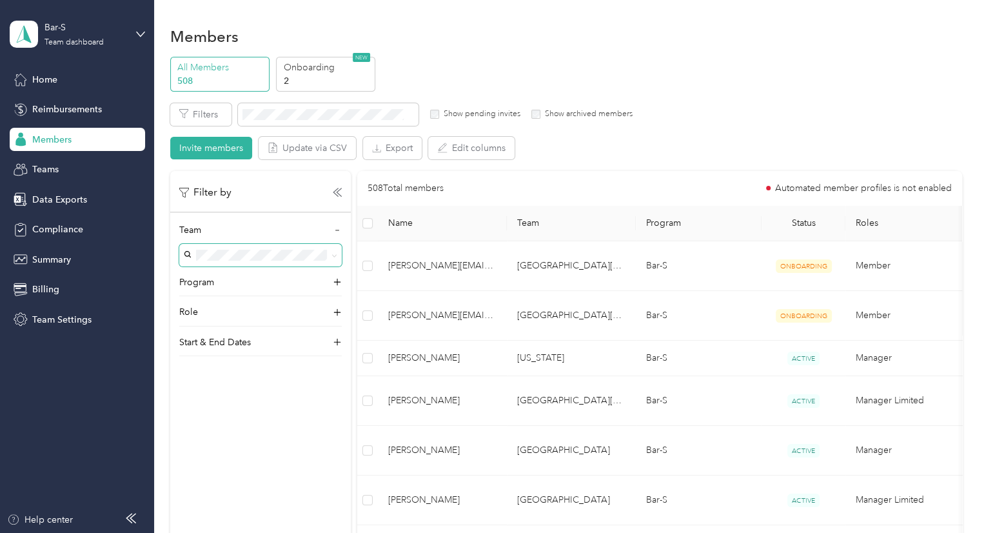
click at [75, 142] on div "Members" at bounding box center [77, 139] width 135 height 23
drag, startPoint x: 65, startPoint y: 137, endPoint x: 25, endPoint y: 173, distance: 53.5
click at [25, 173] on icon at bounding box center [21, 170] width 14 height 14
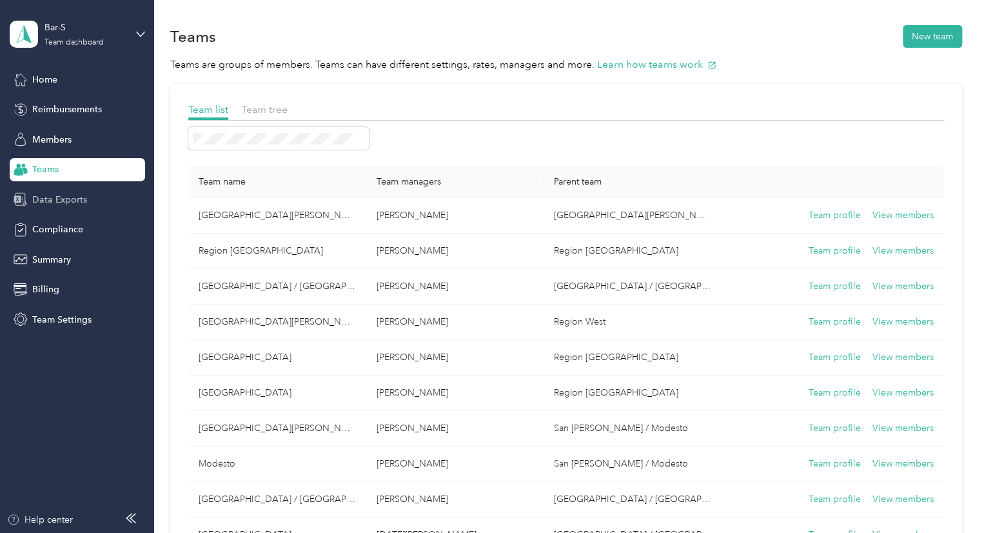
drag, startPoint x: 94, startPoint y: 197, endPoint x: 70, endPoint y: 199, distance: 24.6
click at [70, 199] on span "Data Exports" at bounding box center [59, 200] width 55 height 14
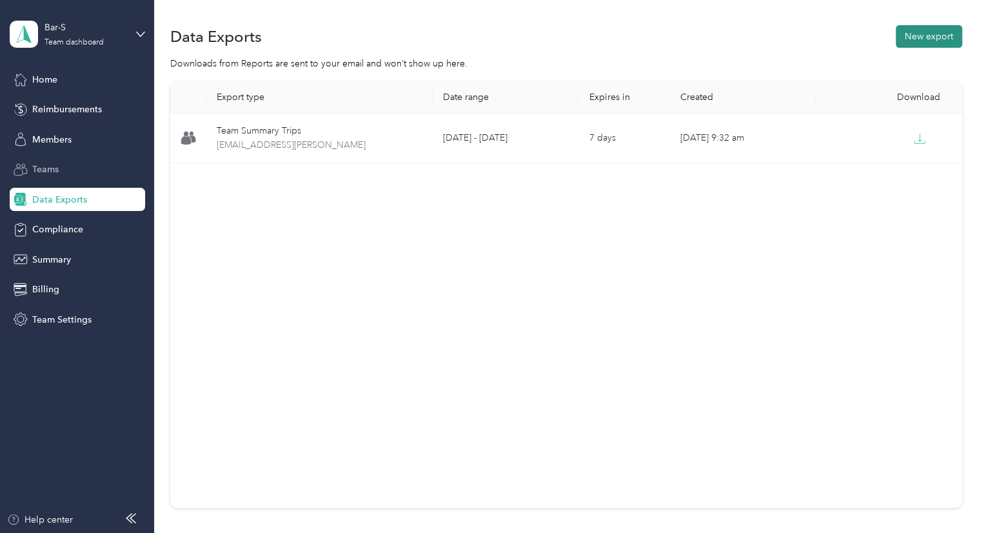
click at [930, 33] on button "New export" at bounding box center [929, 36] width 66 height 23
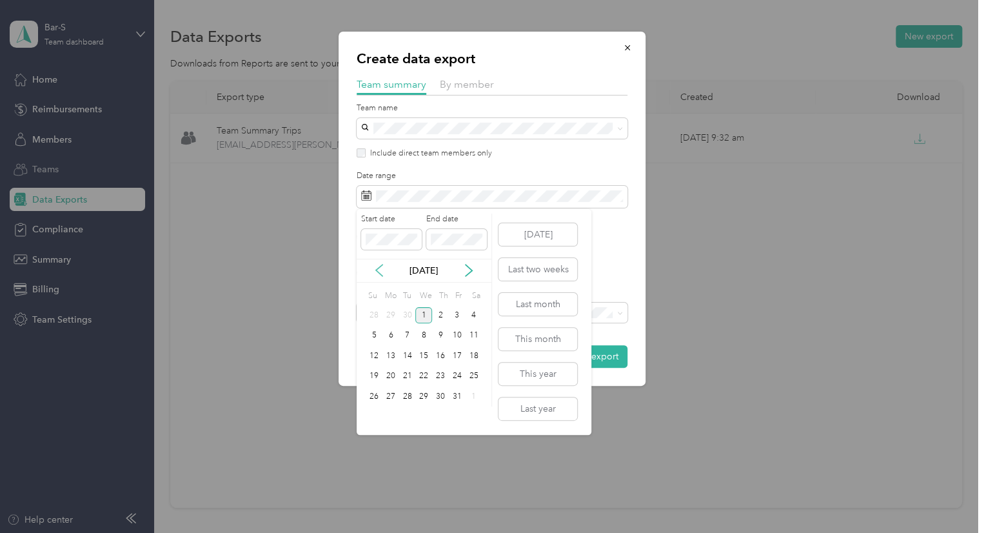
click at [379, 268] on icon at bounding box center [379, 270] width 13 height 13
click at [392, 313] on div "1" at bounding box center [391, 315] width 17 height 16
click at [406, 395] on div "30" at bounding box center [407, 396] width 17 height 16
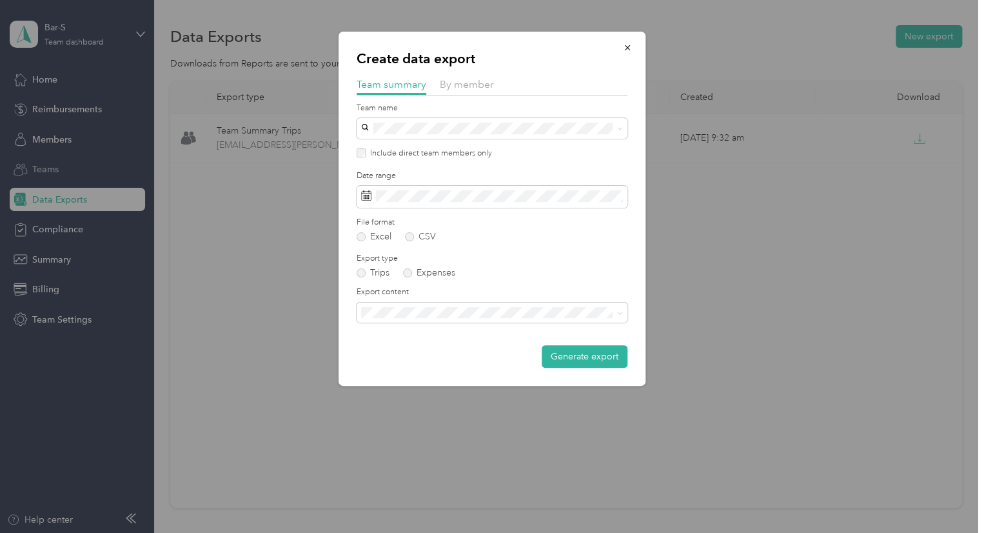
click at [412, 355] on span "Summary and full trips list" at bounding box center [417, 357] width 103 height 11
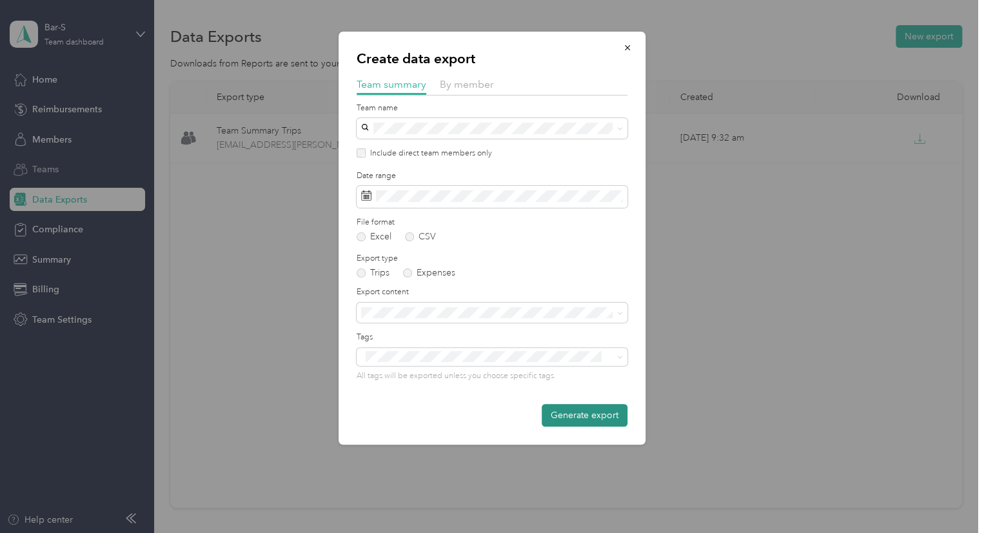
click at [560, 420] on button "Generate export" at bounding box center [585, 415] width 86 height 23
